Goal: Task Accomplishment & Management: Use online tool/utility

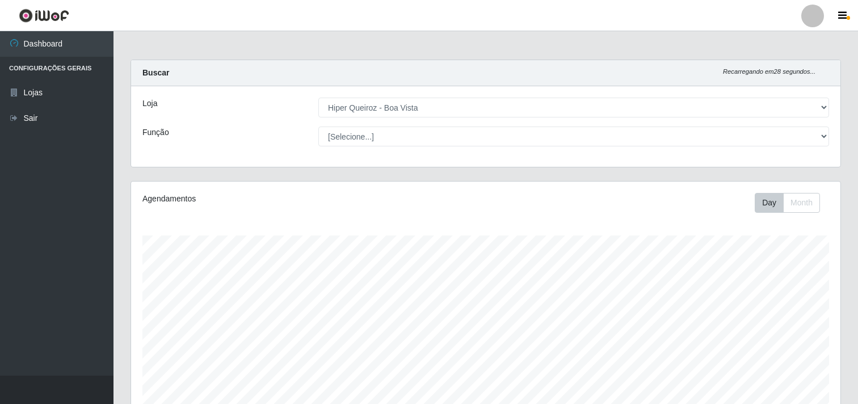
select select "514"
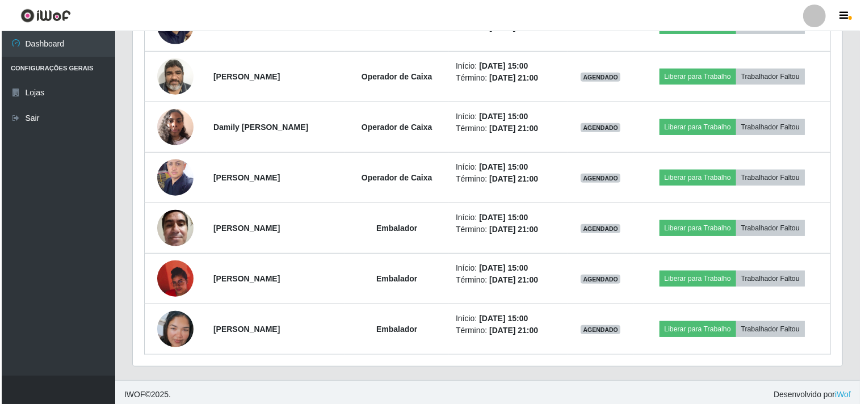
scroll to position [653, 0]
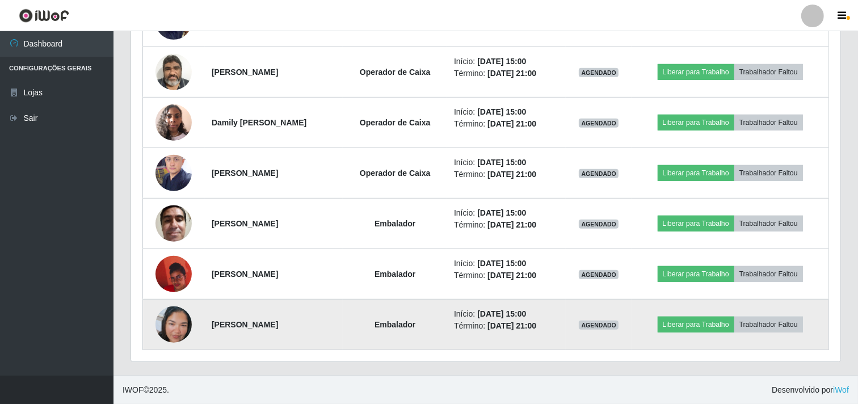
click at [160, 333] on img at bounding box center [173, 324] width 36 height 65
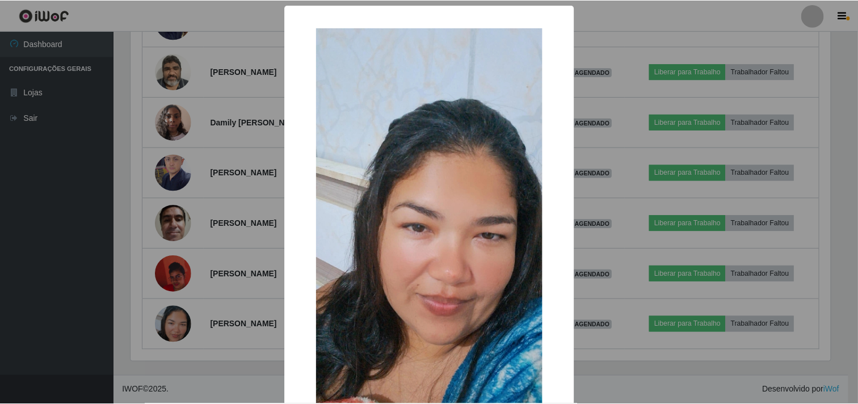
scroll to position [235, 702]
click at [105, 273] on div "× OK Cancel" at bounding box center [430, 202] width 861 height 404
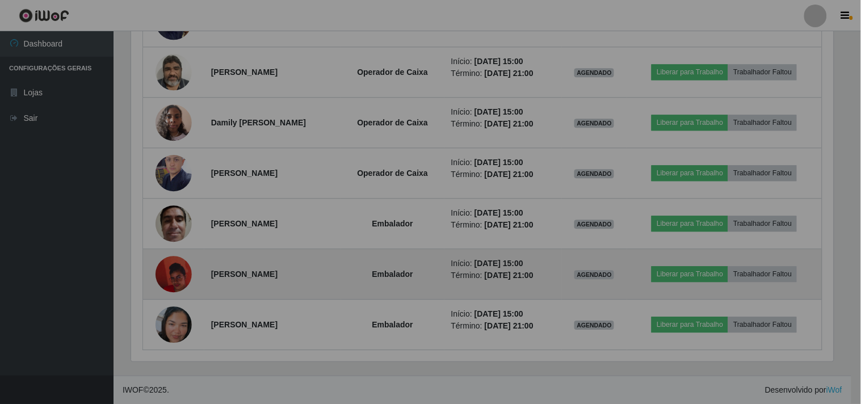
scroll to position [235, 709]
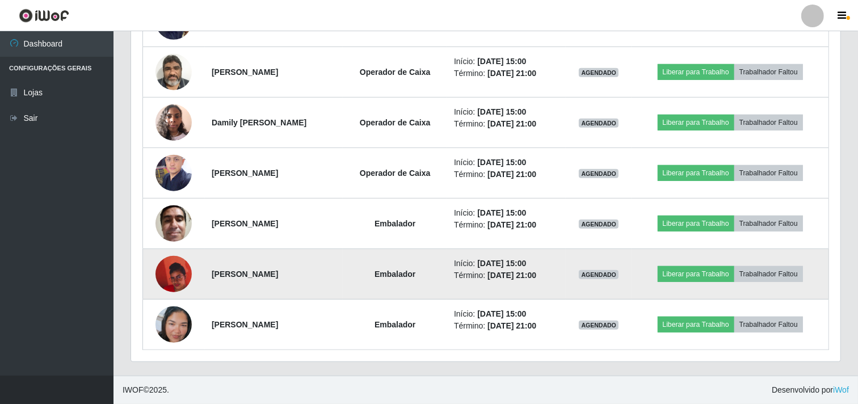
click at [162, 276] on img at bounding box center [173, 274] width 36 height 65
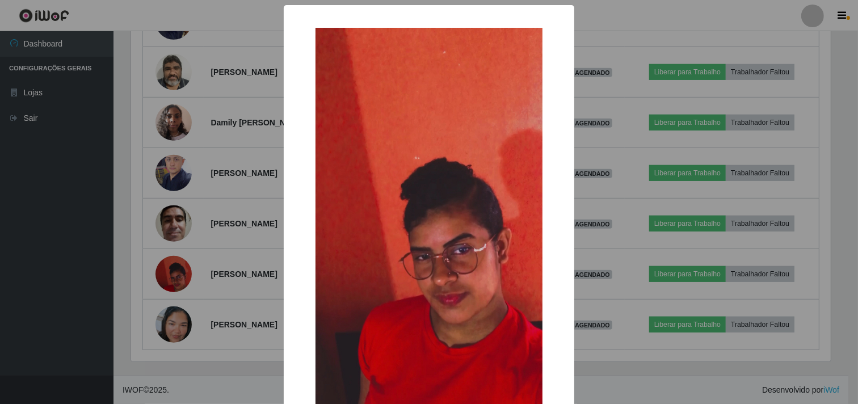
scroll to position [235, 702]
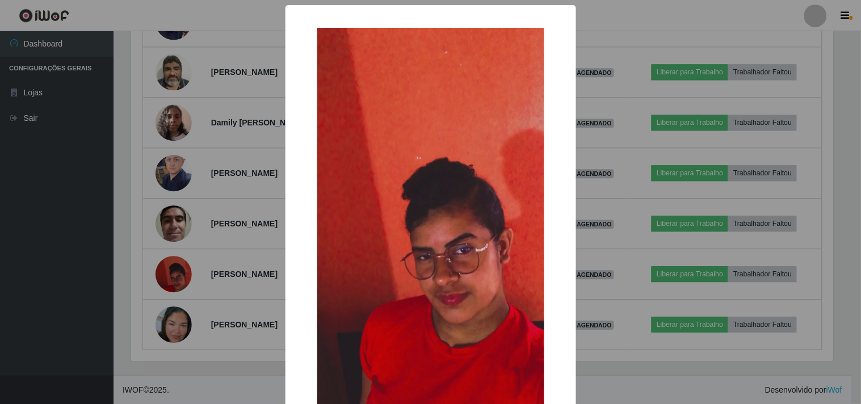
click at [63, 242] on div "× OK Cancel" at bounding box center [430, 202] width 861 height 404
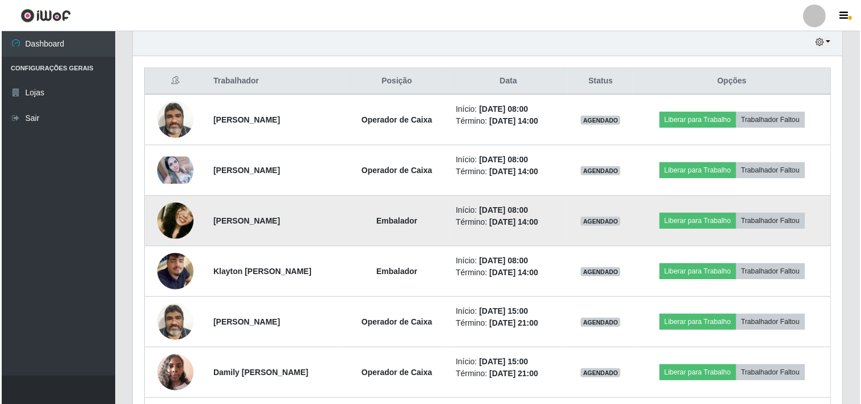
scroll to position [401, 0]
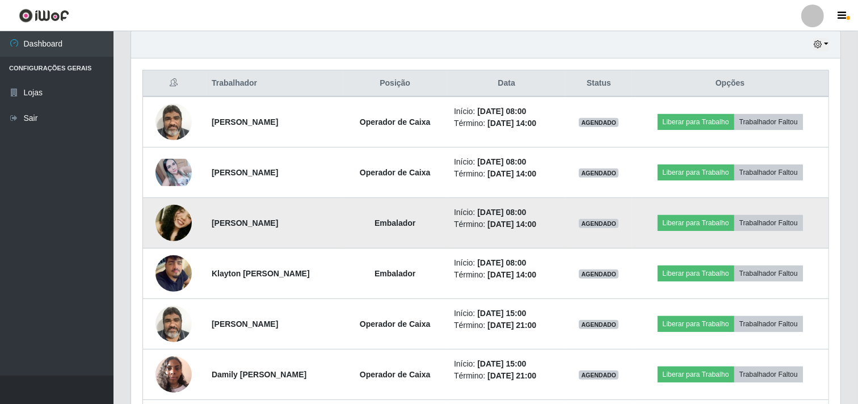
click at [180, 222] on img at bounding box center [173, 222] width 36 height 77
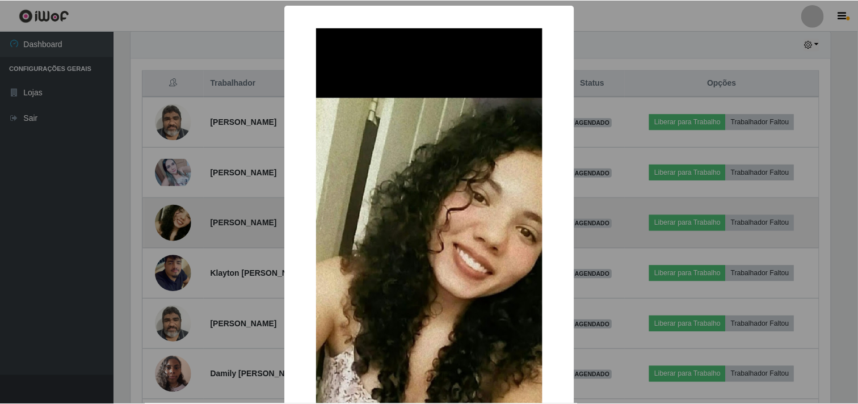
scroll to position [235, 702]
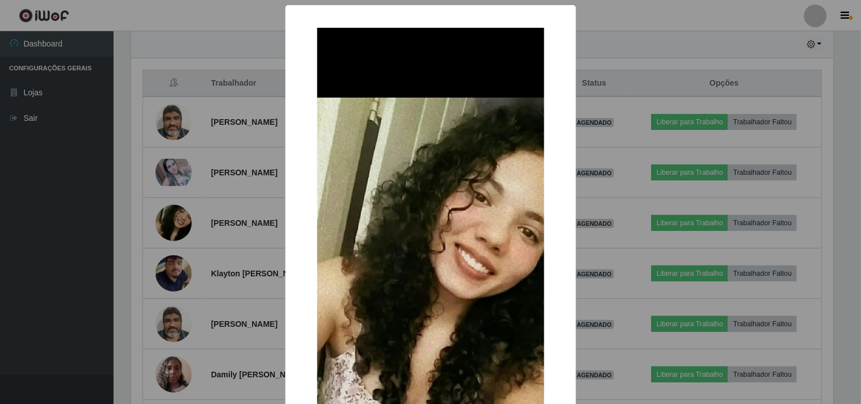
click at [102, 233] on div "× OK Cancel" at bounding box center [430, 202] width 861 height 404
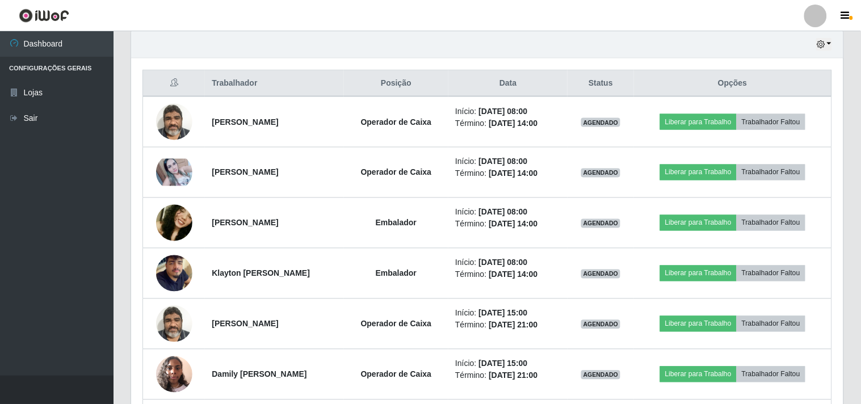
scroll to position [235, 709]
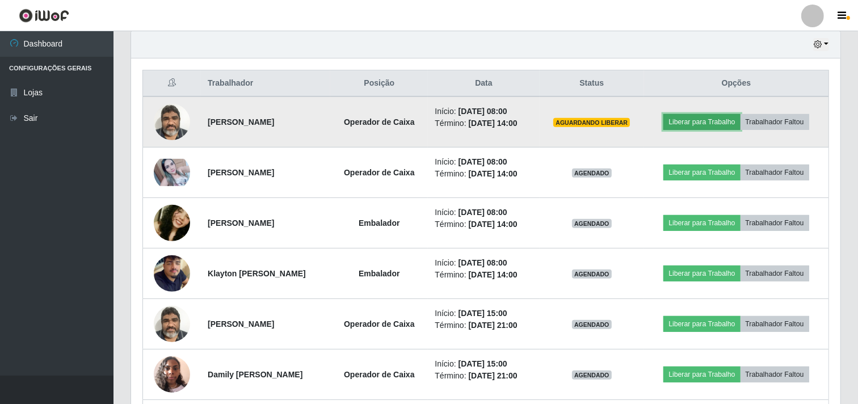
click at [689, 121] on button "Liberar para Trabalho" at bounding box center [701, 122] width 77 height 16
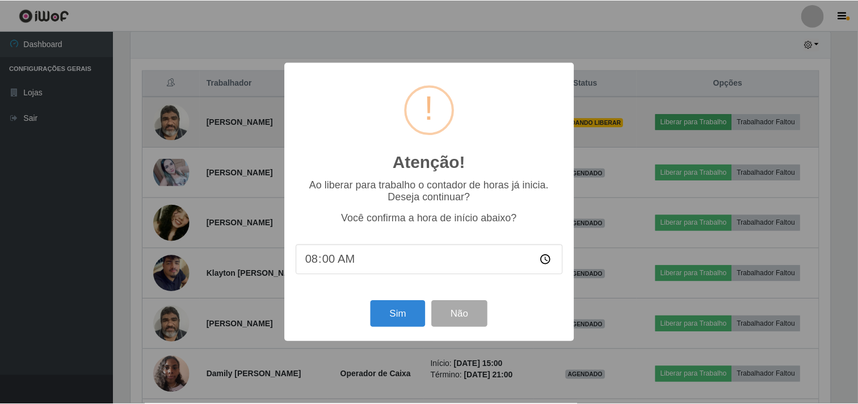
scroll to position [235, 702]
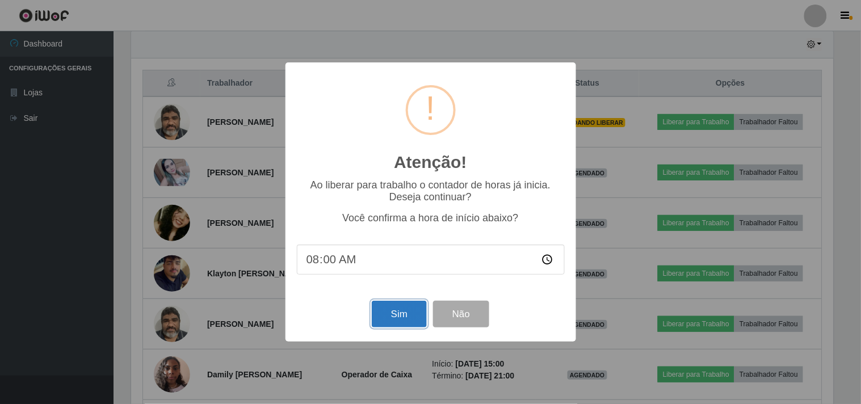
click at [394, 314] on button "Sim" at bounding box center [399, 314] width 55 height 27
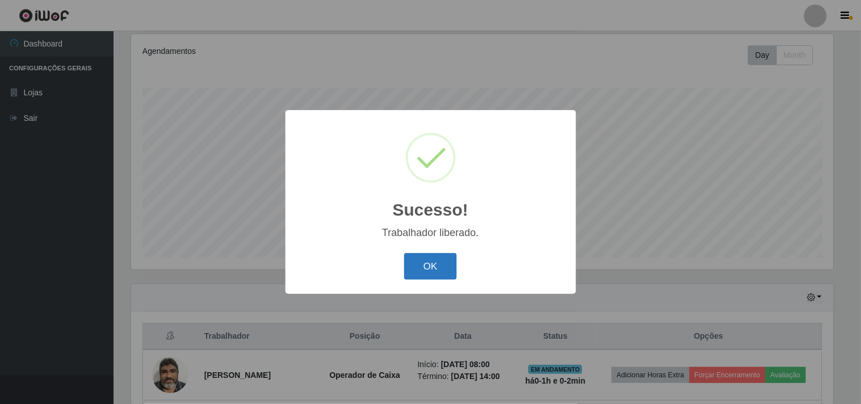
click at [416, 267] on button "OK" at bounding box center [430, 266] width 53 height 27
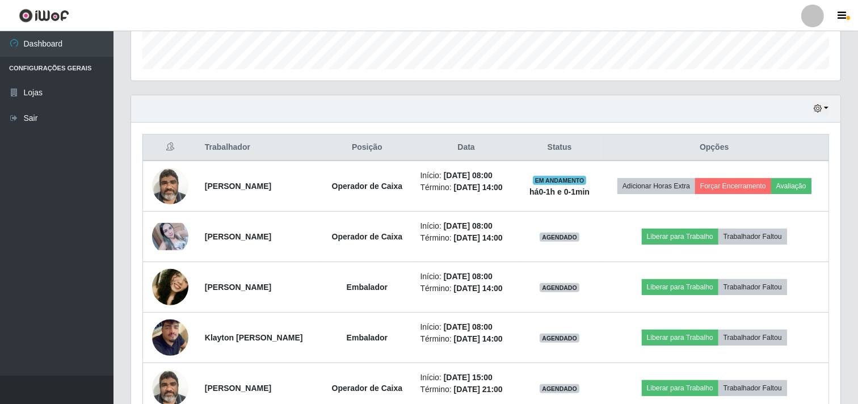
scroll to position [399, 0]
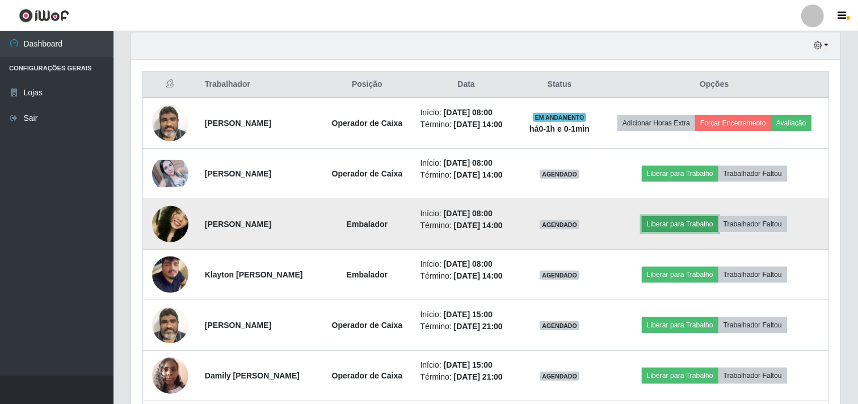
click at [689, 225] on button "Liberar para Trabalho" at bounding box center [680, 224] width 77 height 16
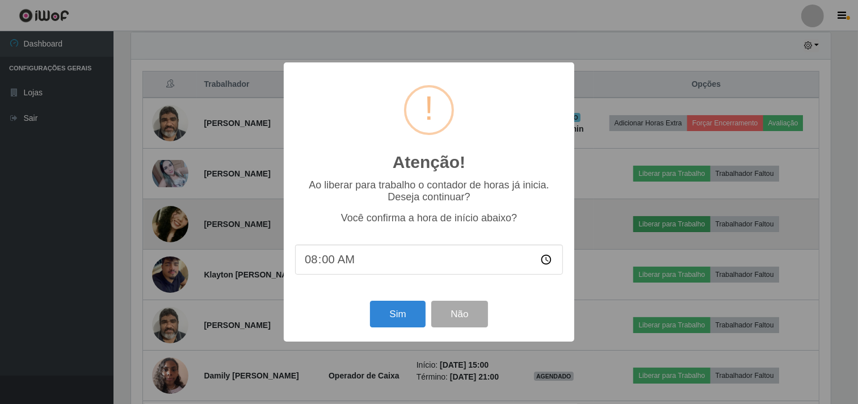
scroll to position [235, 702]
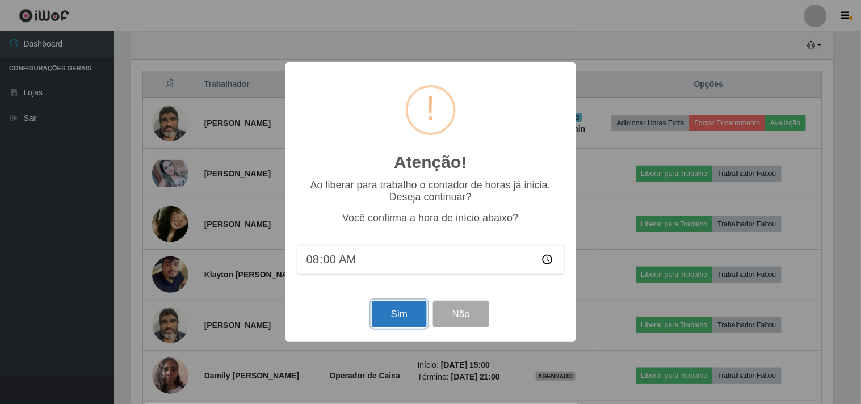
click at [410, 314] on button "Sim" at bounding box center [399, 314] width 55 height 27
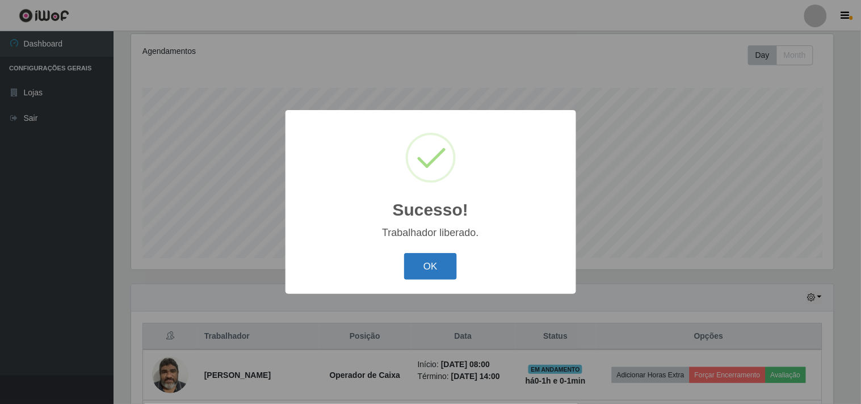
click at [430, 267] on button "OK" at bounding box center [430, 266] width 53 height 27
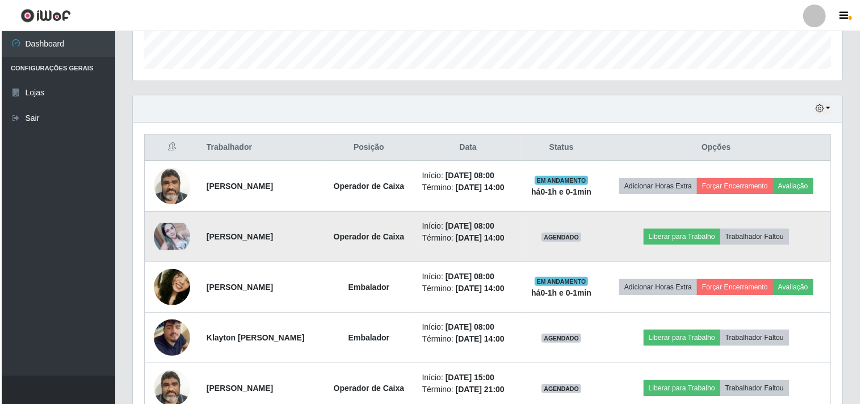
scroll to position [462, 0]
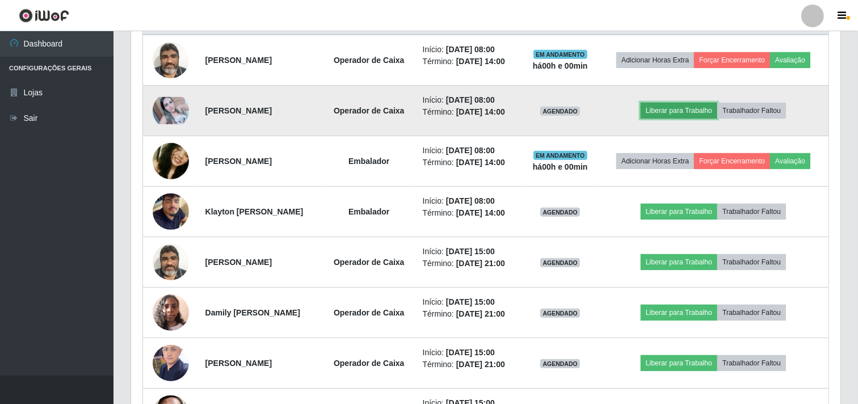
click at [684, 108] on button "Liberar para Trabalho" at bounding box center [679, 111] width 77 height 16
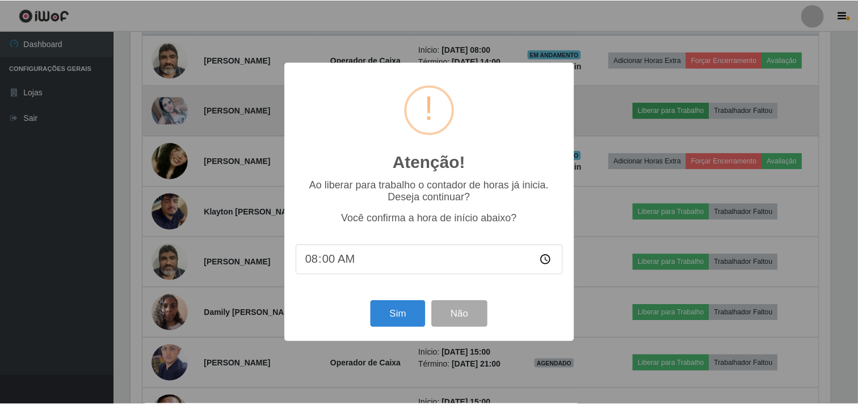
scroll to position [235, 702]
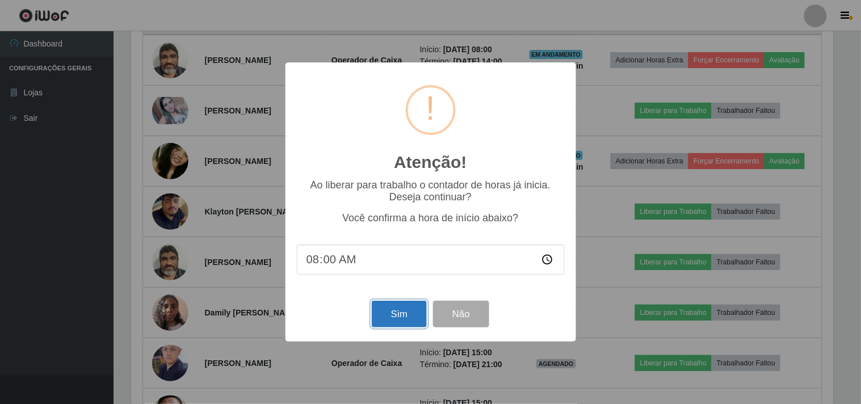
click at [390, 314] on button "Sim" at bounding box center [399, 314] width 55 height 27
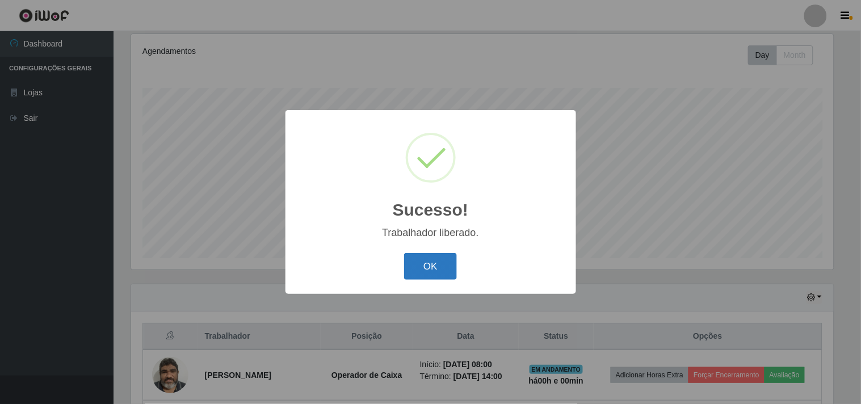
click at [436, 276] on button "OK" at bounding box center [430, 266] width 53 height 27
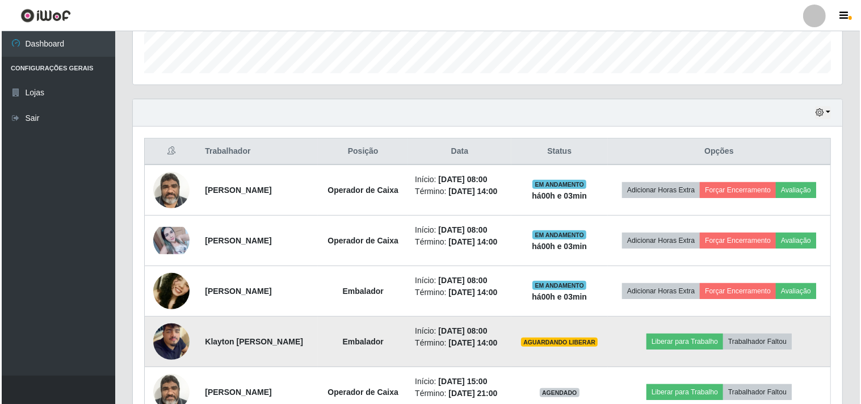
scroll to position [462, 0]
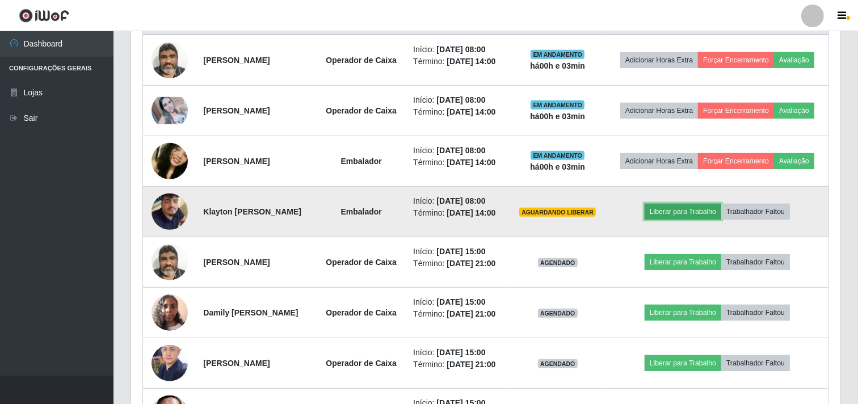
click at [696, 220] on button "Liberar para Trabalho" at bounding box center [683, 212] width 77 height 16
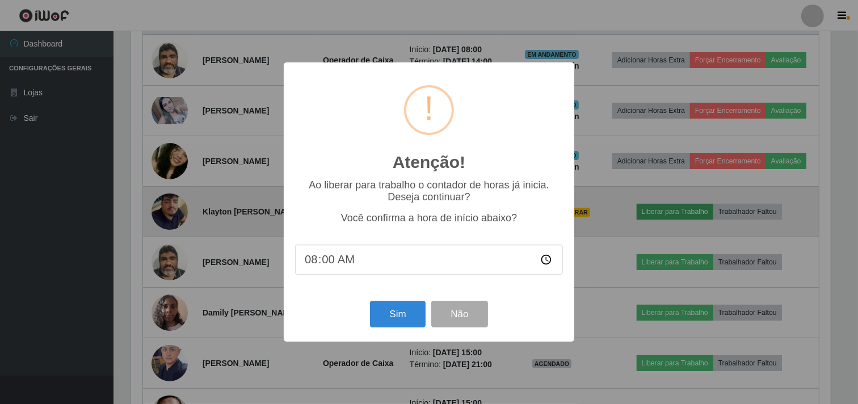
scroll to position [235, 702]
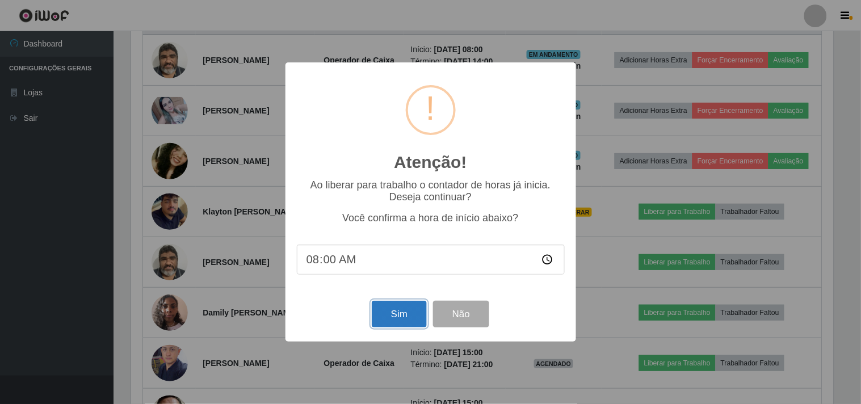
click at [390, 313] on button "Sim" at bounding box center [399, 314] width 55 height 27
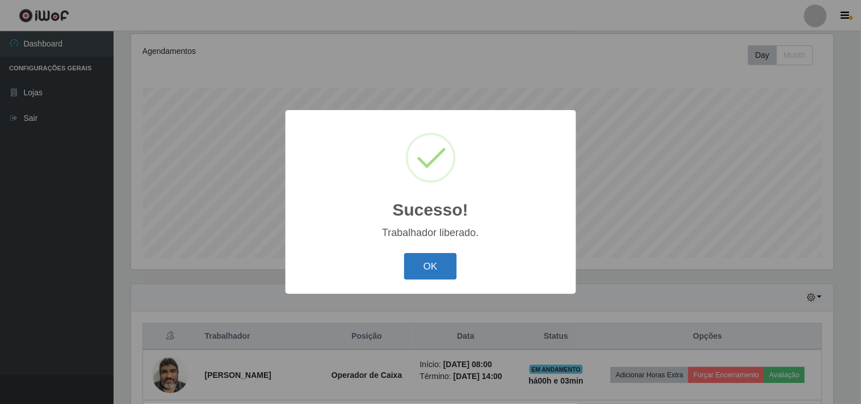
click at [424, 257] on button "OK" at bounding box center [430, 266] width 53 height 27
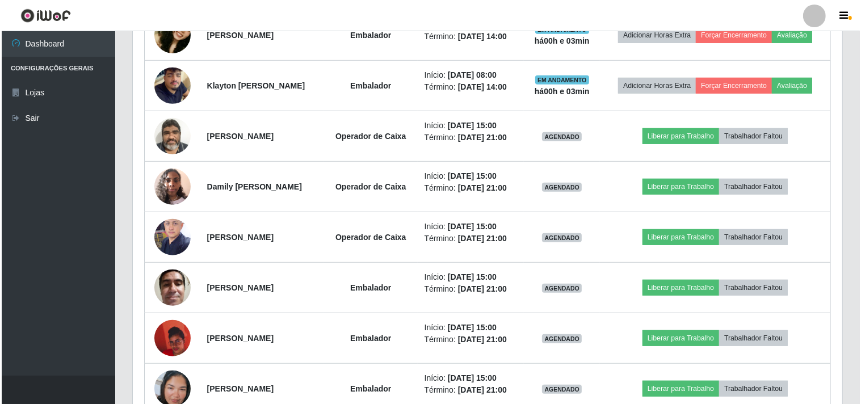
scroll to position [653, 0]
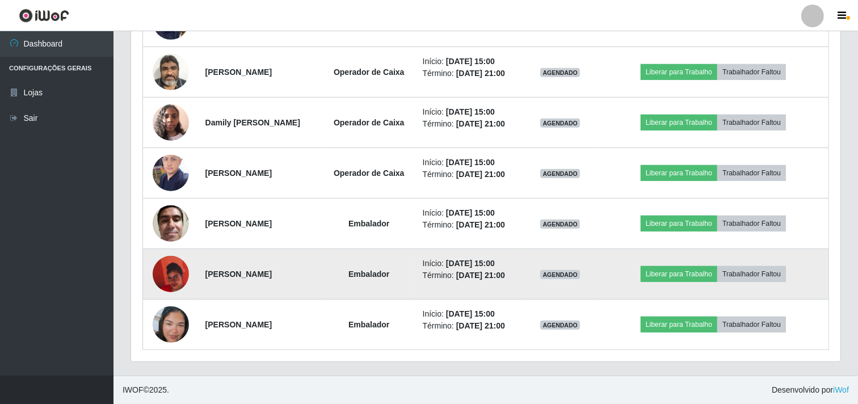
click at [172, 272] on img at bounding box center [171, 274] width 36 height 65
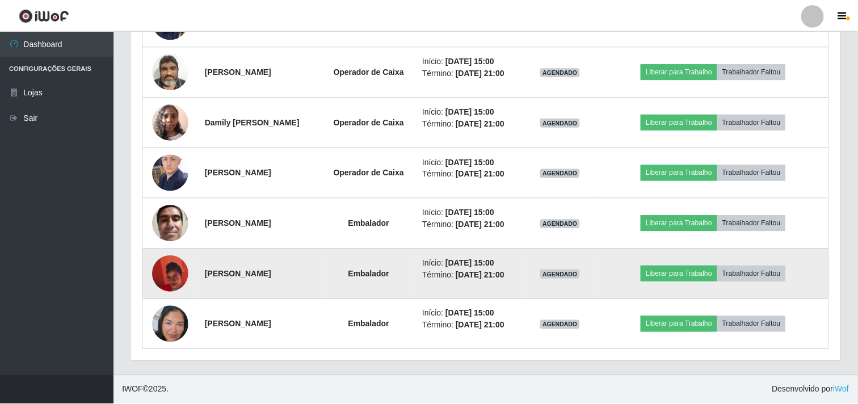
scroll to position [235, 702]
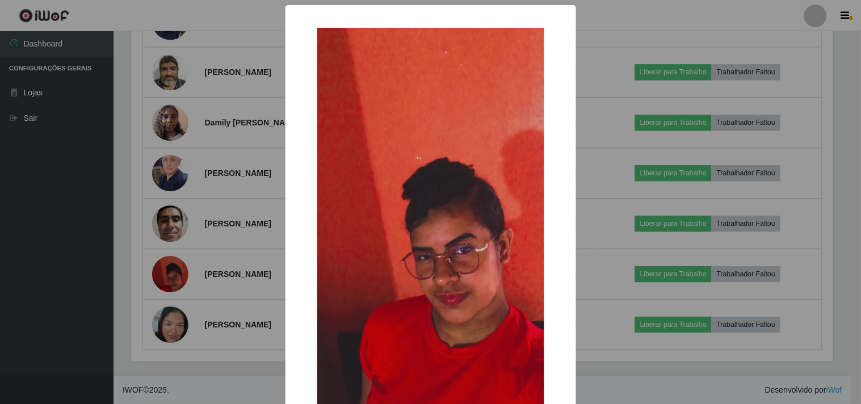
click at [248, 203] on div "× OK Cancel" at bounding box center [430, 202] width 861 height 404
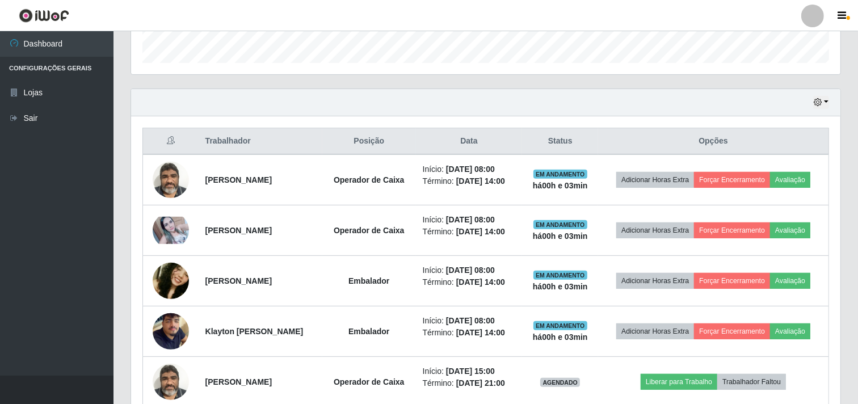
scroll to position [338, 0]
